Goal: Information Seeking & Learning: Find specific fact

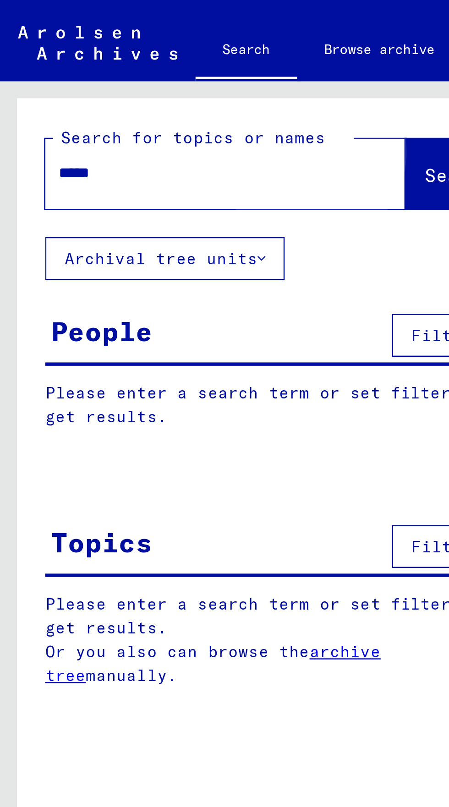
click at [172, 73] on span "Search" at bounding box center [185, 70] width 27 height 9
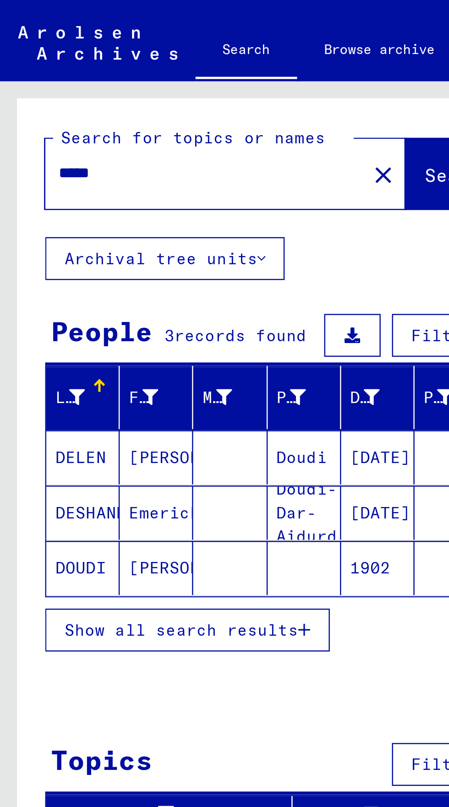
click at [60, 228] on mat-cell "[PERSON_NAME]" at bounding box center [64, 230] width 30 height 22
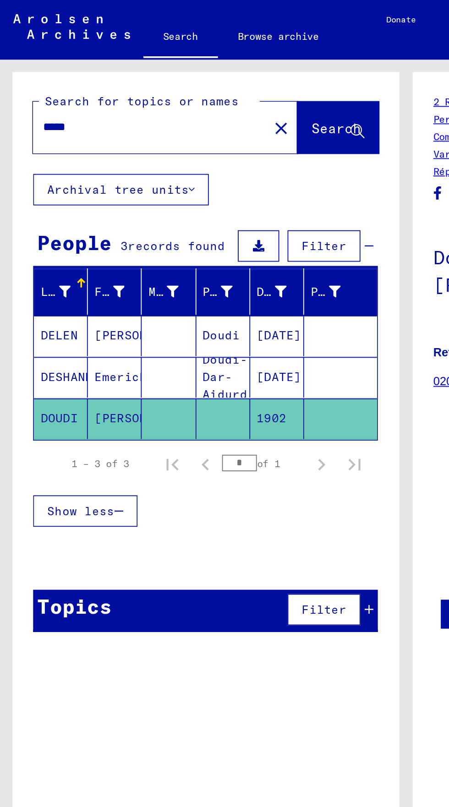
click at [47, 74] on input "*****" at bounding box center [83, 70] width 119 height 10
type input "*****"
click at [173, 67] on span "Search" at bounding box center [185, 70] width 27 height 9
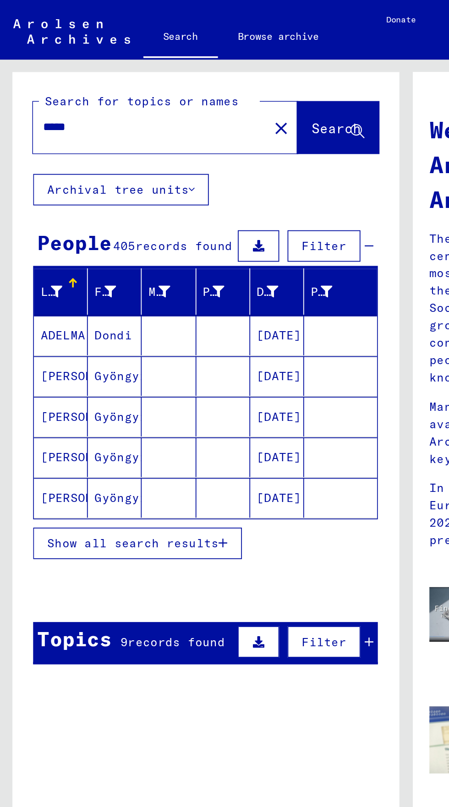
click at [63, 297] on span "Show all search results" at bounding box center [73, 300] width 95 height 8
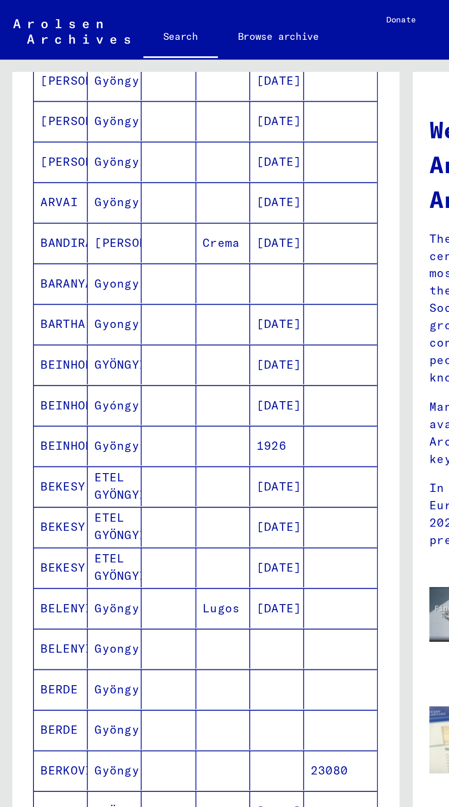
scroll to position [51, 0]
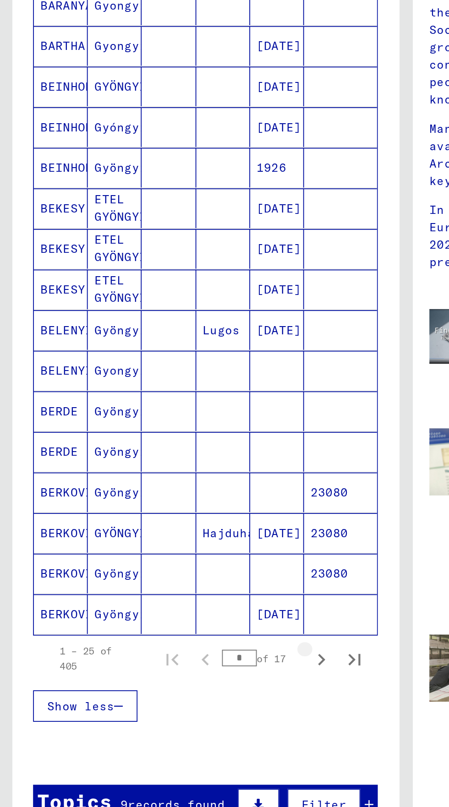
click at [178, 512] on icon "Next page" at bounding box center [177, 518] width 13 height 13
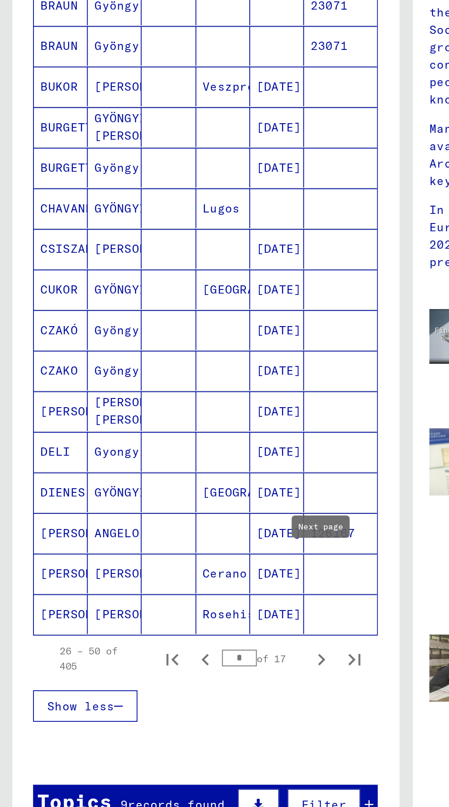
click at [186, 509] on div "26 – 50 of 405 * of 17" at bounding box center [113, 518] width 183 height 18
click at [189, 509] on button "Last page" at bounding box center [196, 518] width 18 height 18
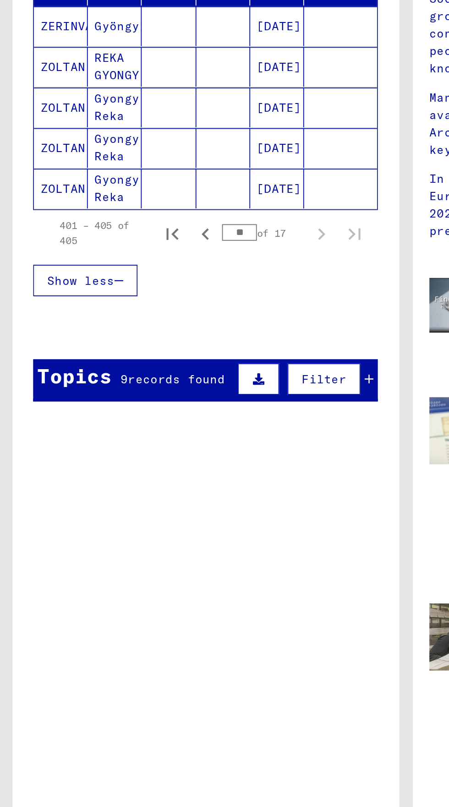
scroll to position [0, 0]
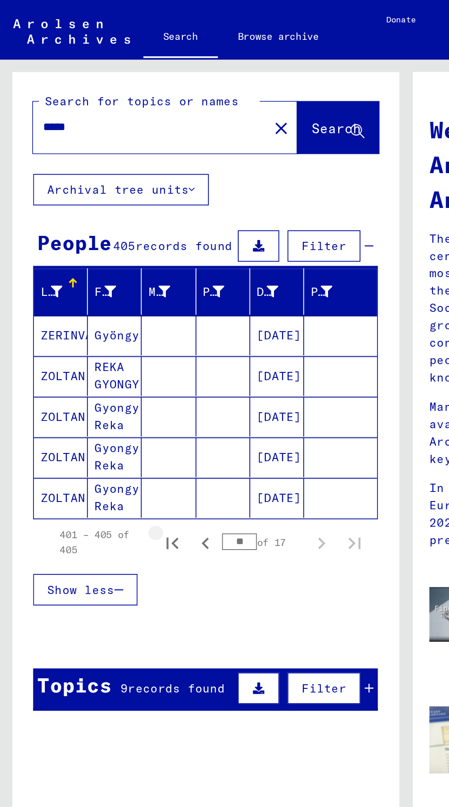
click at [94, 297] on icon "First page" at bounding box center [95, 300] width 13 height 13
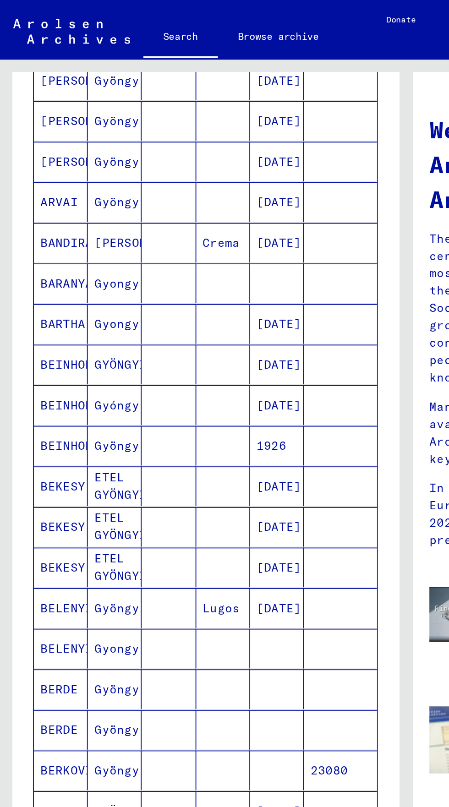
scroll to position [51, 0]
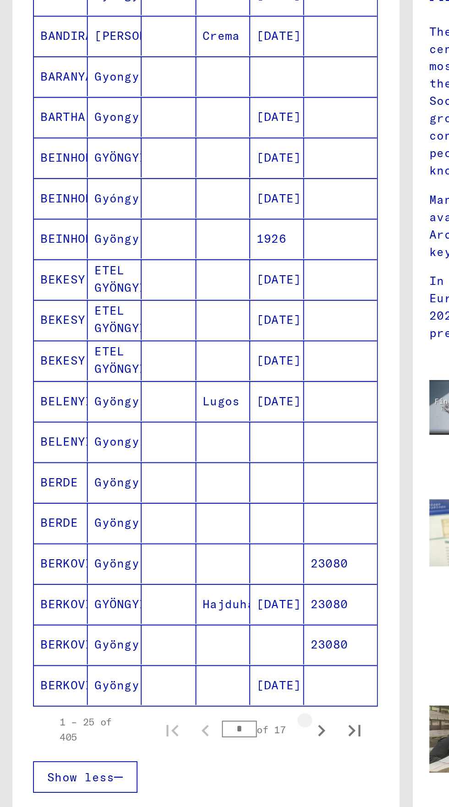
click at [178, 512] on icon "Next page" at bounding box center [177, 518] width 13 height 13
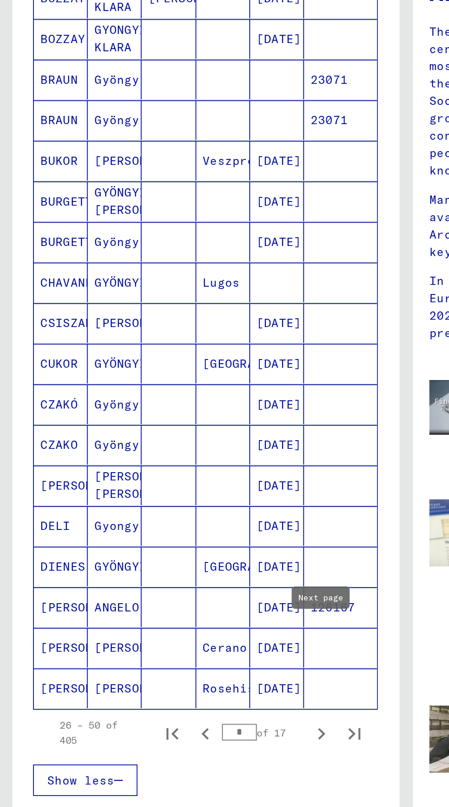
scroll to position [229, 0]
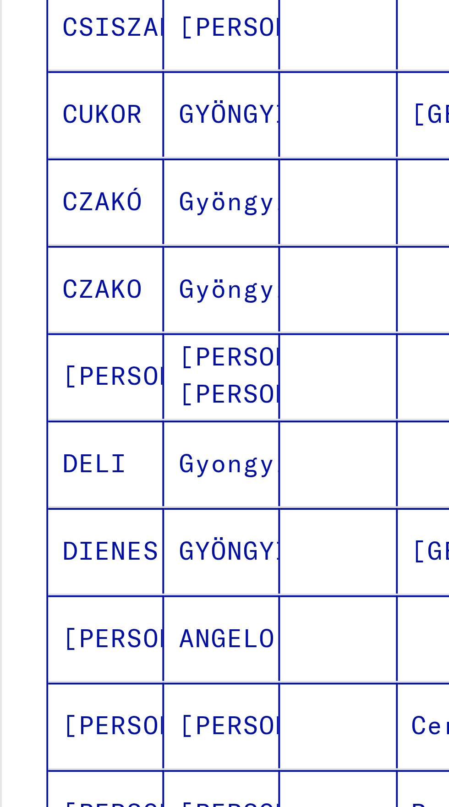
click at [76, 449] on mat-cell "ANGELO" at bounding box center [64, 460] width 30 height 22
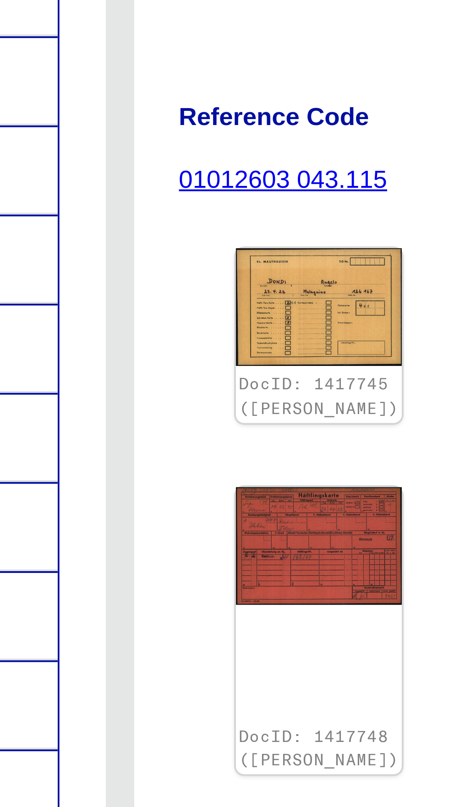
scroll to position [0, 5]
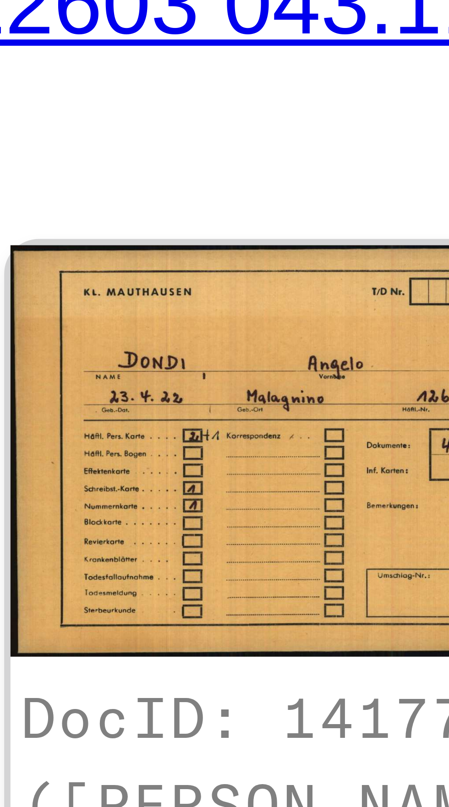
click at [261, 215] on img at bounding box center [270, 230] width 43 height 30
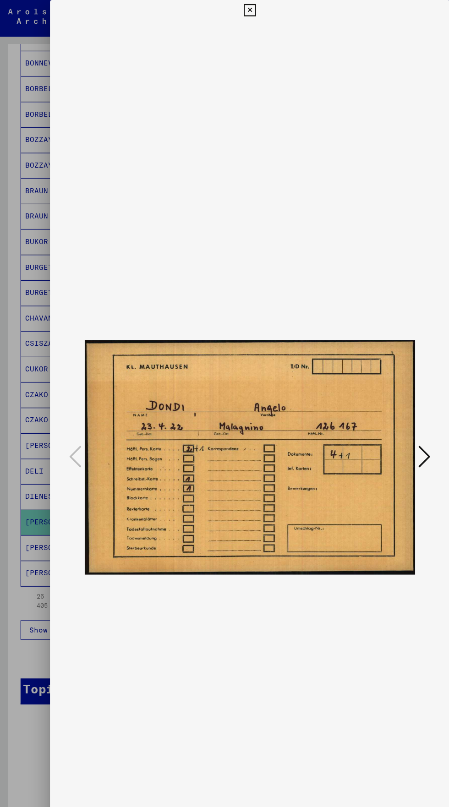
click at [224, 9] on icon at bounding box center [224, 9] width 11 height 11
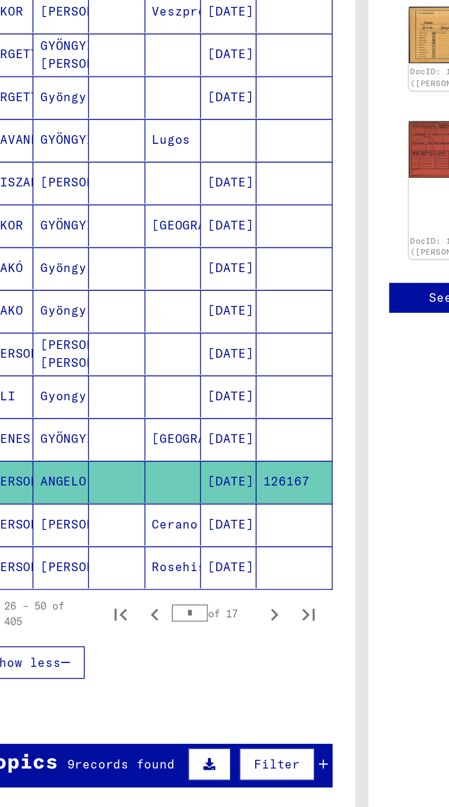
scroll to position [224, 0]
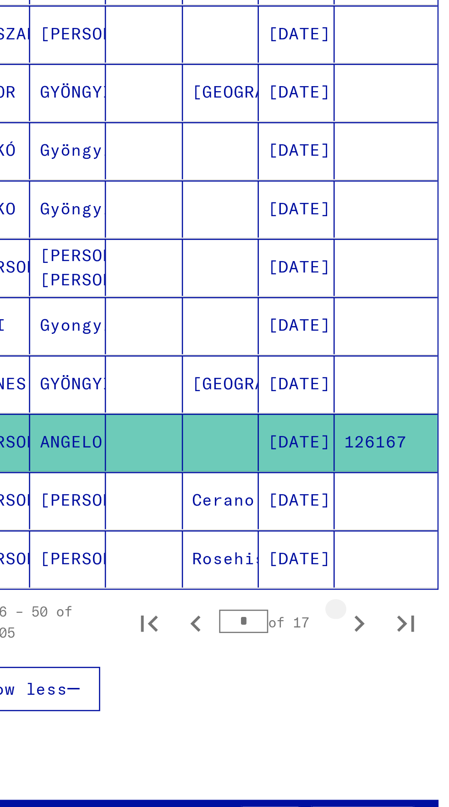
click at [180, 540] on icon "Next page" at bounding box center [177, 536] width 13 height 13
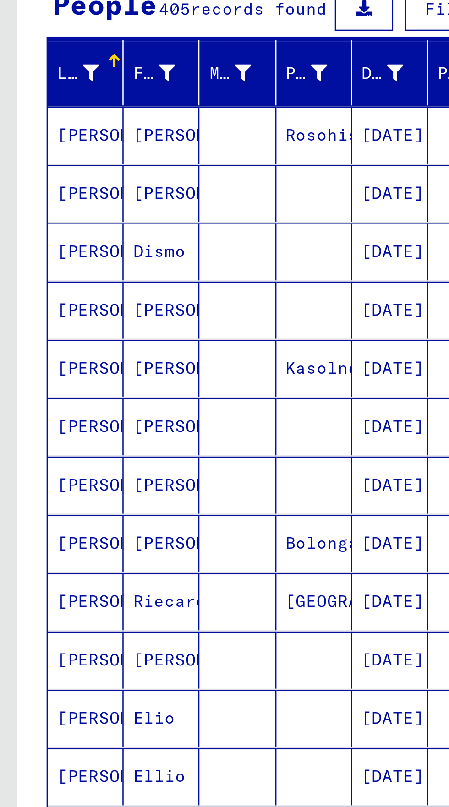
scroll to position [16, 0]
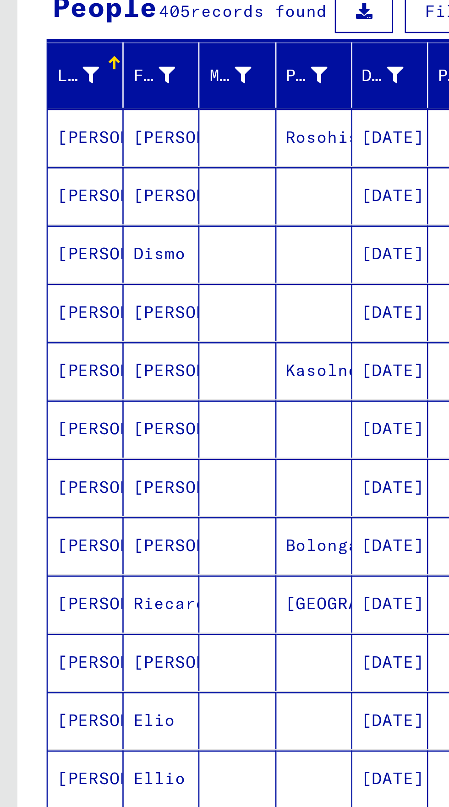
click at [158, 194] on mat-cell "[DATE]" at bounding box center [153, 192] width 30 height 22
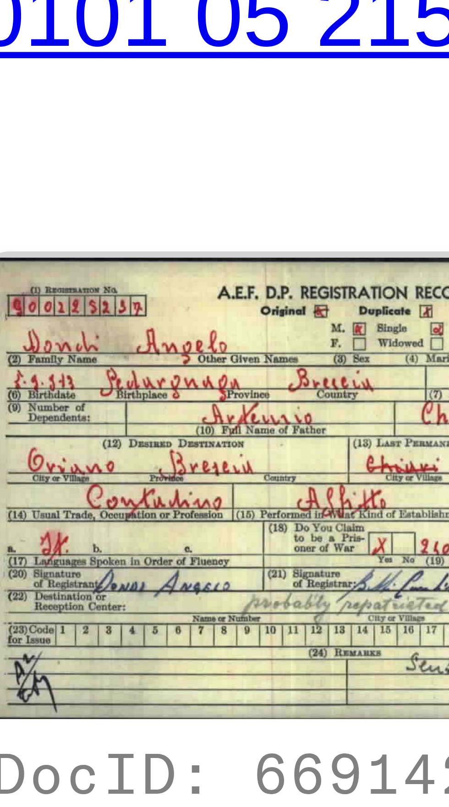
scroll to position [4, 0]
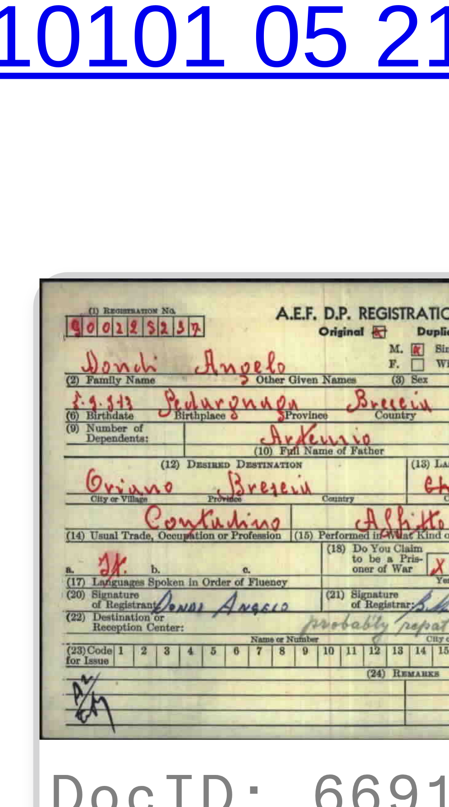
click at [267, 234] on img at bounding box center [281, 251] width 54 height 34
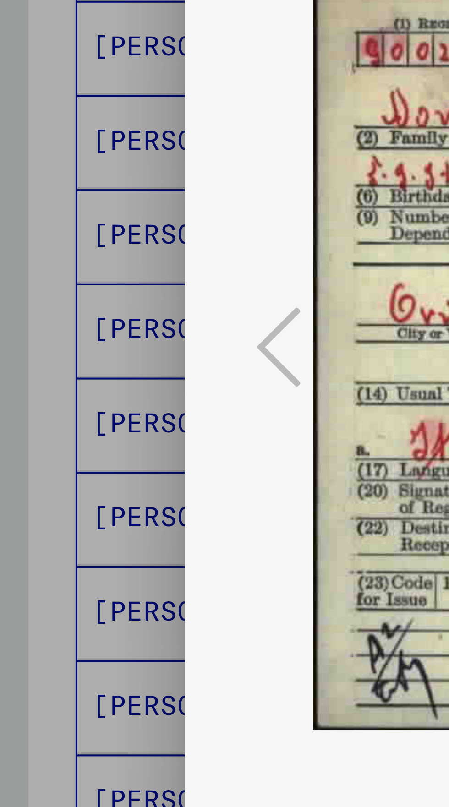
click at [24, 439] on div at bounding box center [224, 403] width 449 height 807
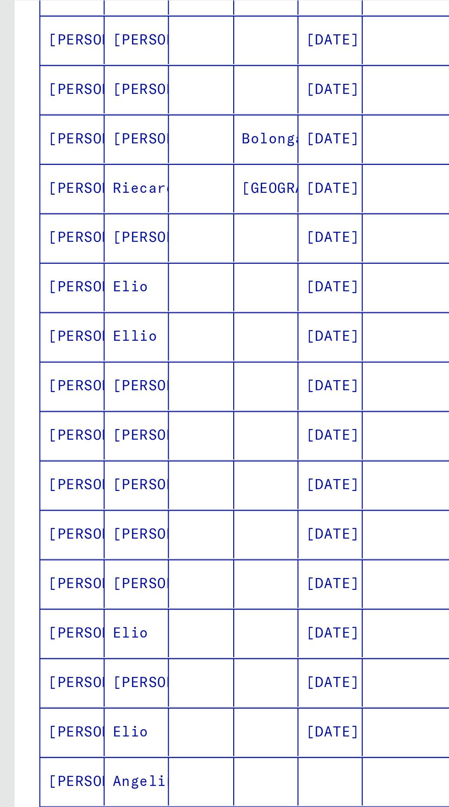
scroll to position [51, 0]
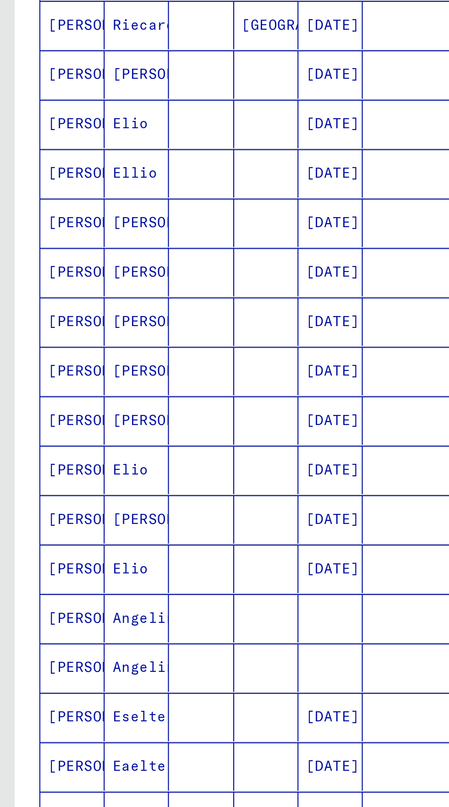
click at [122, 413] on mat-cell at bounding box center [123, 424] width 30 height 22
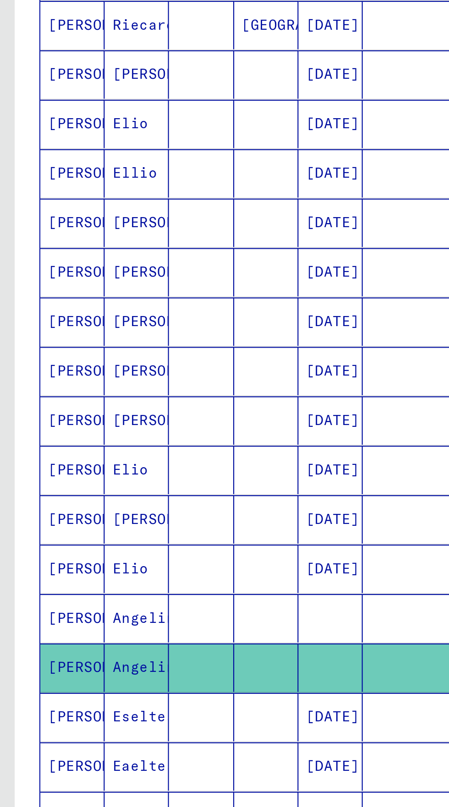
scroll to position [51, 0]
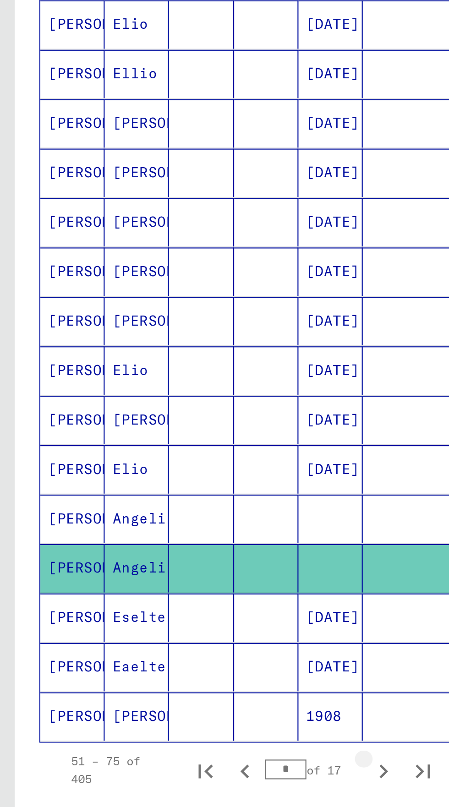
click at [179, 515] on icon "Next page" at bounding box center [178, 518] width 4 height 6
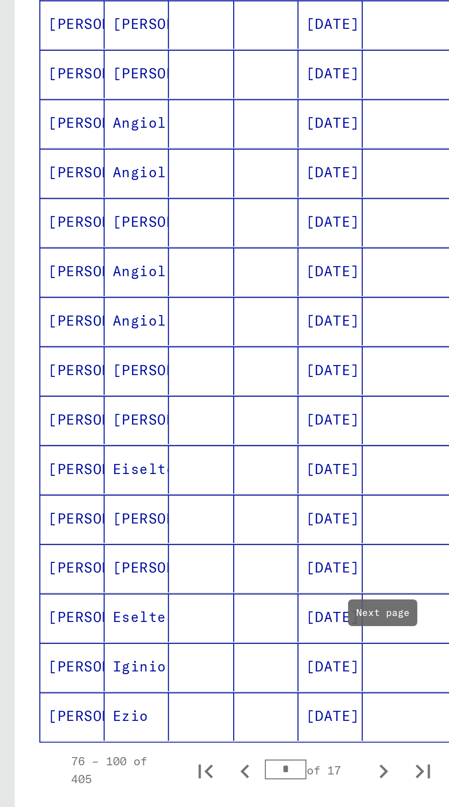
click at [150, 276] on mat-cell "[DATE]" at bounding box center [153, 287] width 30 height 22
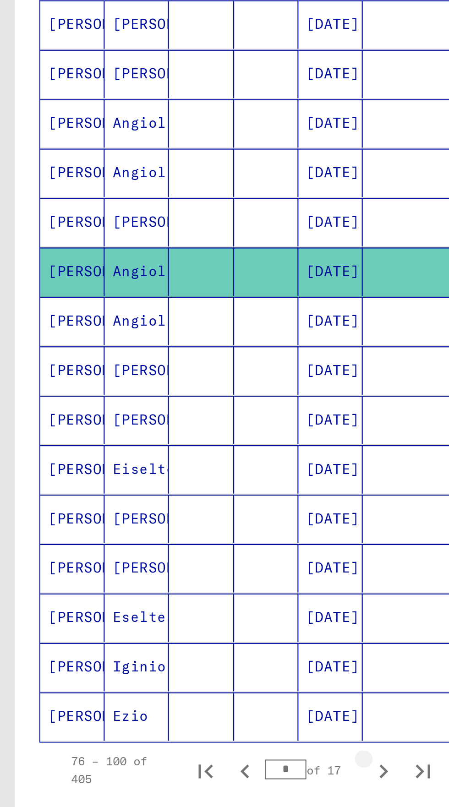
click at [181, 522] on icon "Next page" at bounding box center [177, 518] width 13 height 13
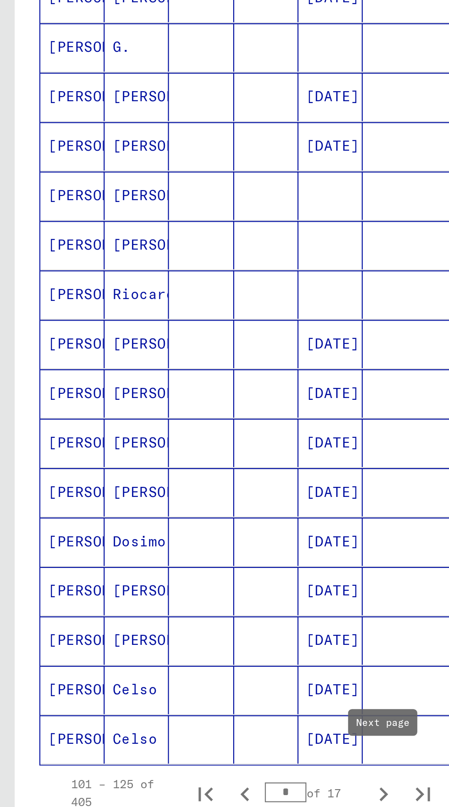
scroll to position [242, 0]
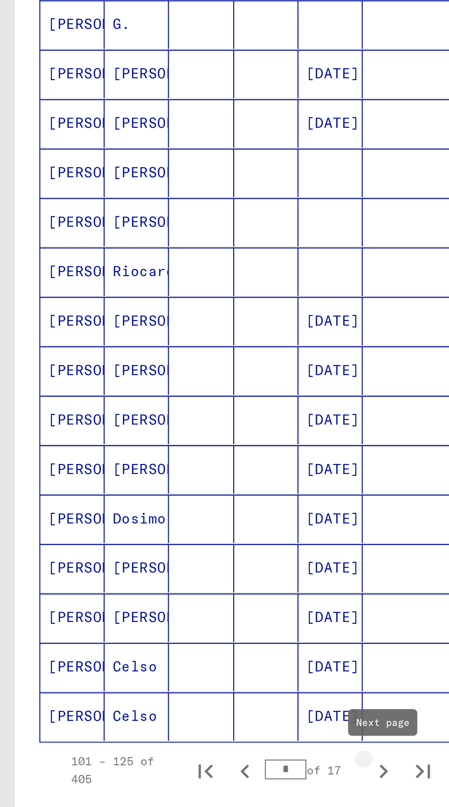
click at [178, 520] on icon "Next page" at bounding box center [177, 518] width 13 height 13
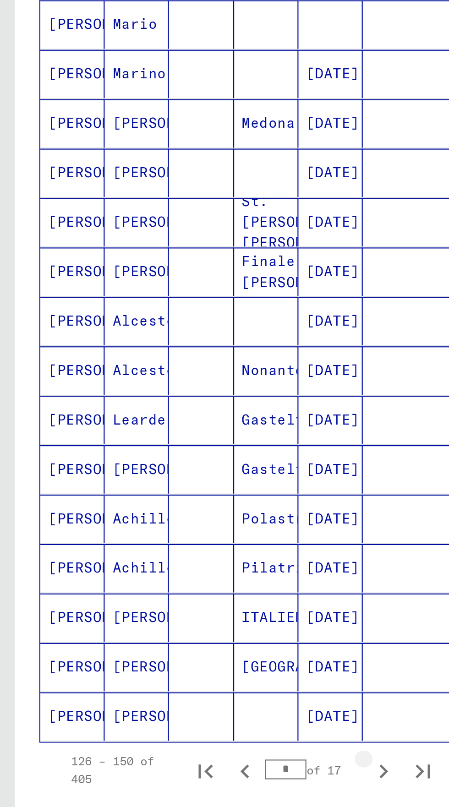
click at [177, 515] on icon "Next page" at bounding box center [178, 518] width 4 height 6
type input "*"
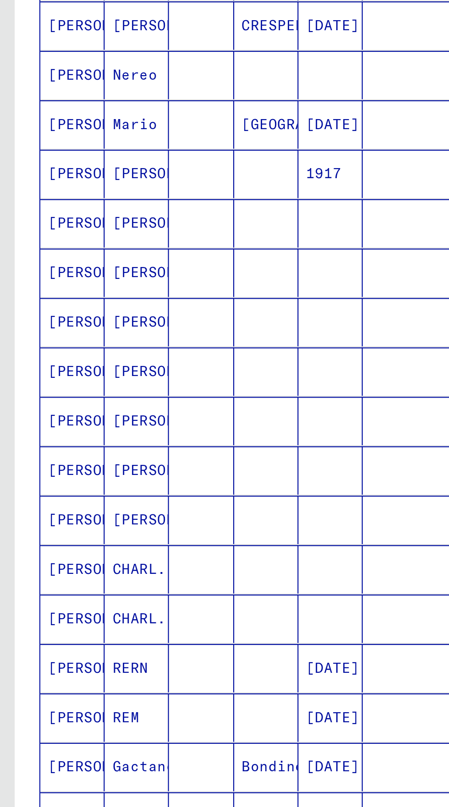
scroll to position [0, 0]
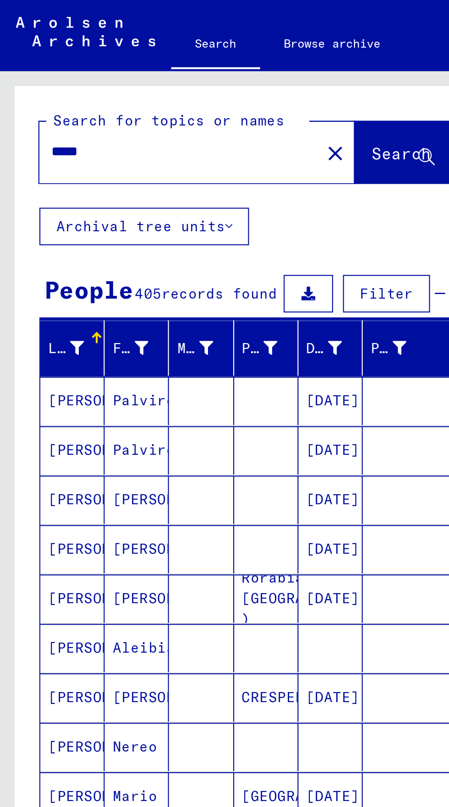
click at [60, 74] on input "*****" at bounding box center [83, 70] width 119 height 10
click at [187, 68] on span "Search" at bounding box center [185, 70] width 27 height 9
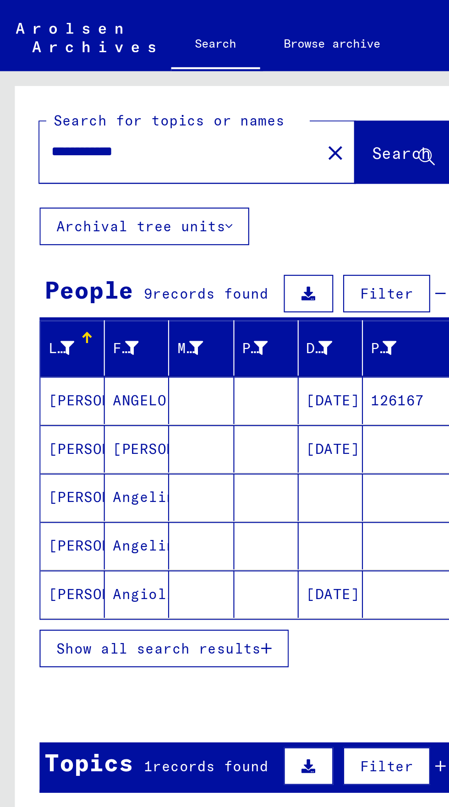
click at [112, 301] on span "Show all search results" at bounding box center [73, 300] width 95 height 8
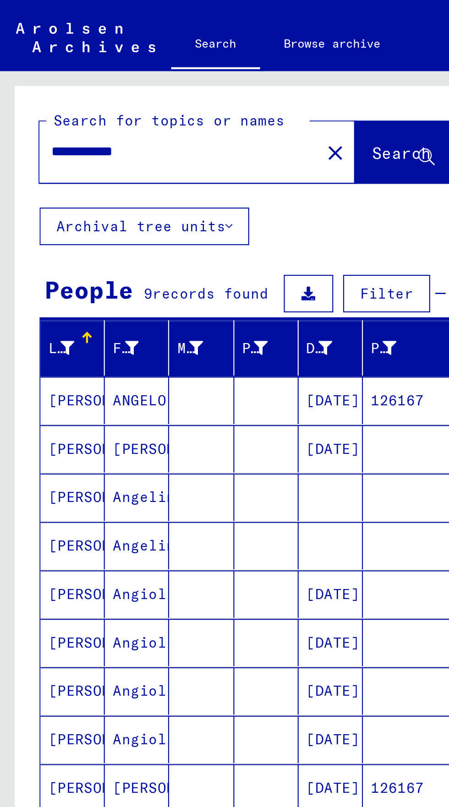
scroll to position [51, 0]
click at [169, 331] on mat-cell at bounding box center [188, 342] width 40 height 22
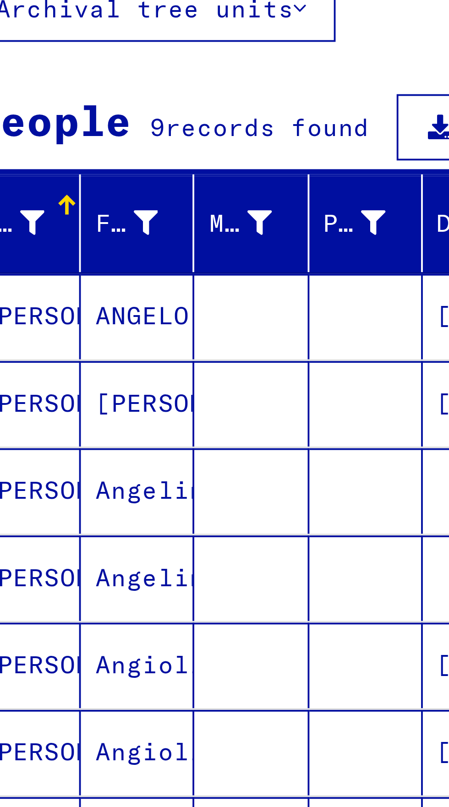
click at [122, 209] on mat-cell at bounding box center [123, 208] width 30 height 22
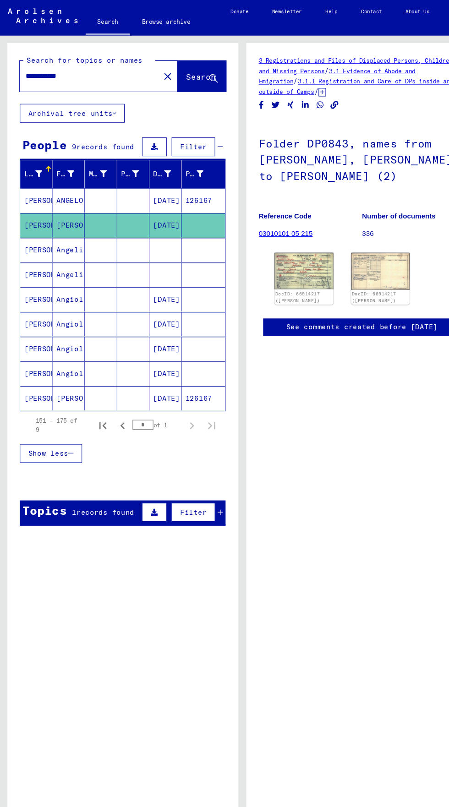
scroll to position [0, 0]
click at [94, 72] on input "**********" at bounding box center [83, 70] width 119 height 10
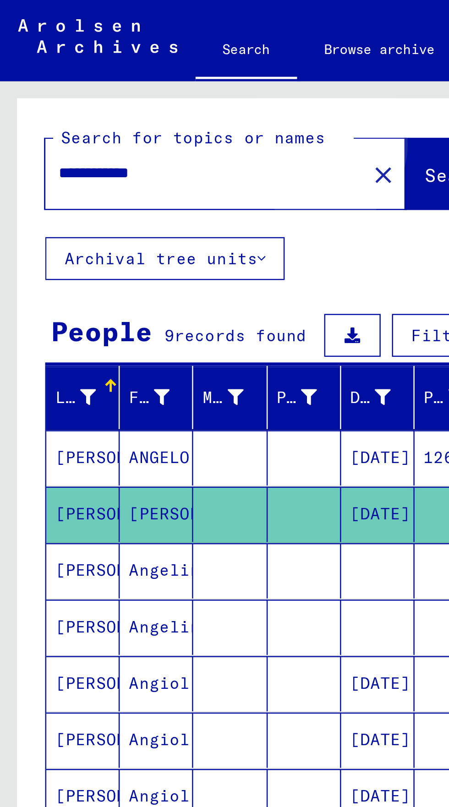
click at [172, 69] on span "Search" at bounding box center [185, 70] width 27 height 9
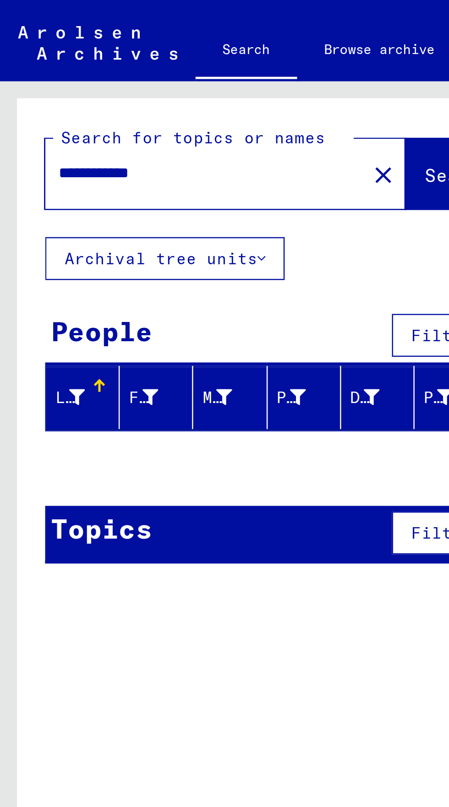
click at [42, 70] on input "**********" at bounding box center [80, 70] width 113 height 10
click at [28, 71] on input "**********" at bounding box center [80, 70] width 113 height 10
click at [82, 71] on input "**********" at bounding box center [80, 70] width 113 height 10
click at [172, 68] on span "Search" at bounding box center [185, 70] width 27 height 9
click at [27, 70] on input "*****" at bounding box center [80, 70] width 113 height 10
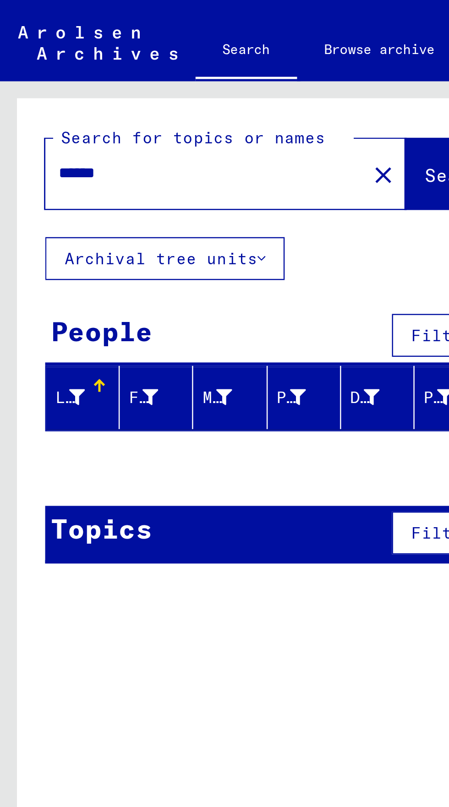
click at [40, 71] on input "*****" at bounding box center [80, 70] width 113 height 10
click at [34, 67] on input "*****" at bounding box center [80, 70] width 113 height 10
type input "*****"
click at [172, 67] on span "Search" at bounding box center [185, 70] width 27 height 9
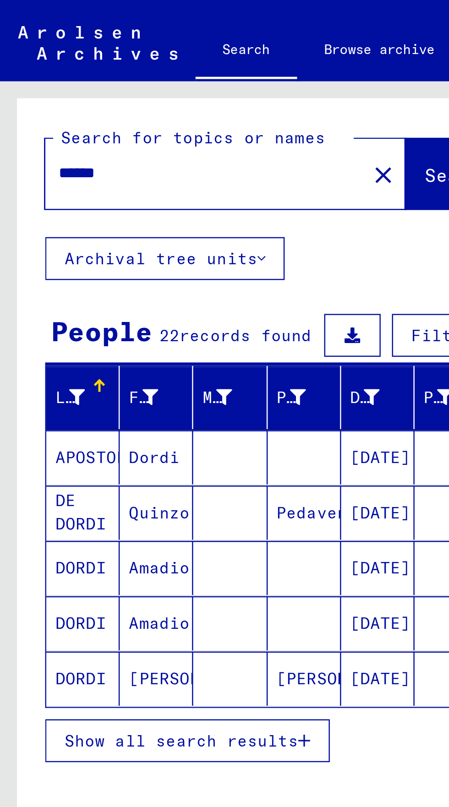
scroll to position [37, 0]
click at [117, 296] on span "Show all search results" at bounding box center [73, 300] width 95 height 8
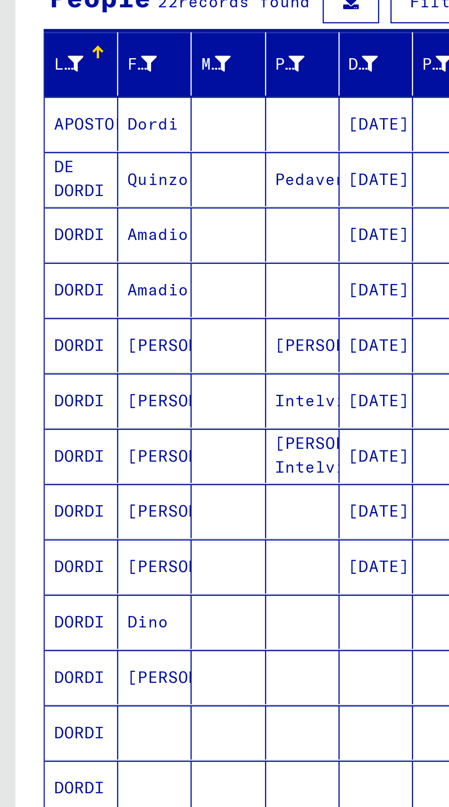
scroll to position [51, 0]
